Goal: Task Accomplishment & Management: Complete application form

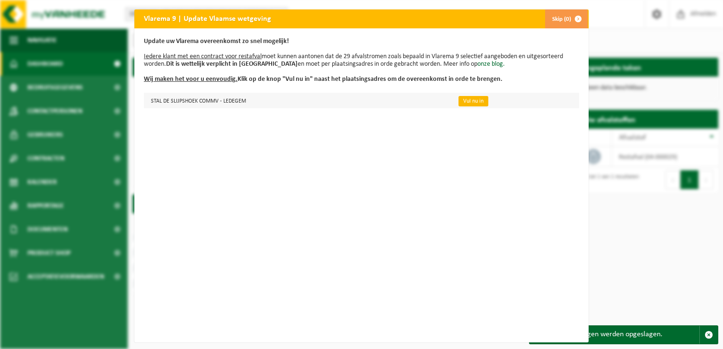
click at [459, 103] on link "Vul nu in" at bounding box center [473, 101] width 30 height 10
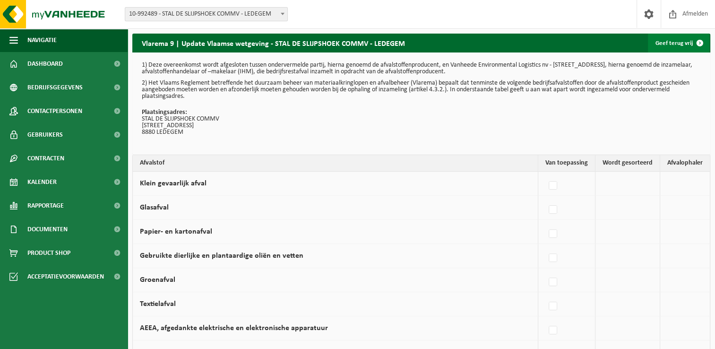
click at [698, 43] on span at bounding box center [700, 43] width 19 height 19
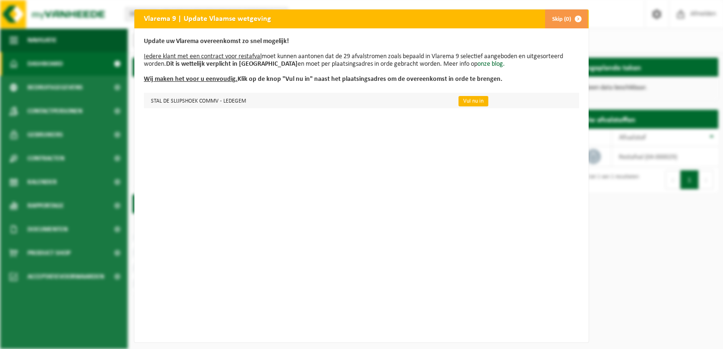
click at [465, 100] on link "Vul nu in" at bounding box center [473, 101] width 30 height 10
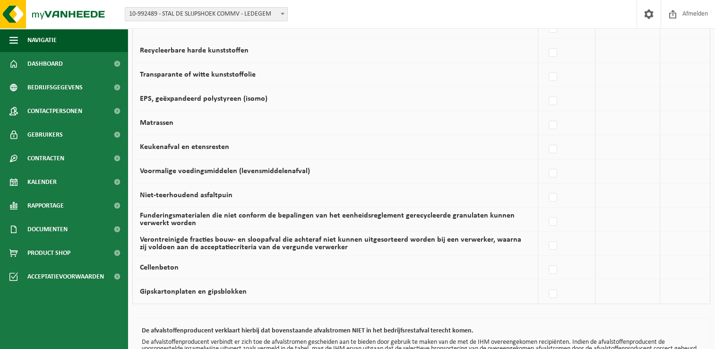
scroll to position [642, 0]
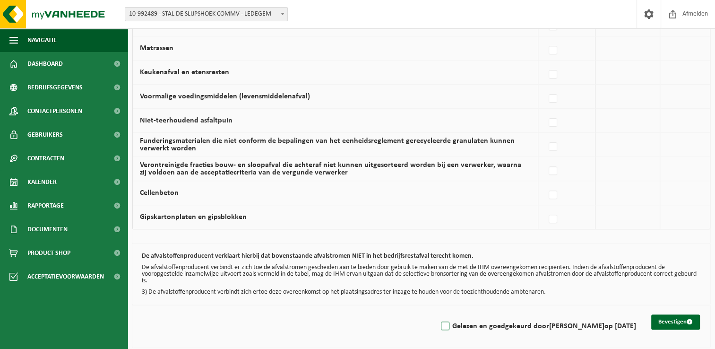
click at [439, 322] on label "Gelezen en goedgekeurd door LIEVEN LAMMERS op 30/08/25" at bounding box center [537, 326] width 197 height 14
click at [438, 314] on input "Gelezen en goedgekeurd door LIEVEN LAMMERS op 30/08/25" at bounding box center [437, 314] width 0 height 0
checkbox input "true"
click at [684, 318] on button "Bevestigen" at bounding box center [676, 321] width 49 height 15
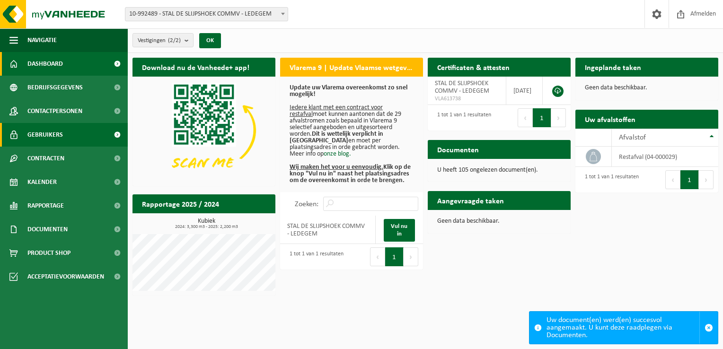
click at [74, 142] on link "Gebruikers" at bounding box center [64, 135] width 128 height 24
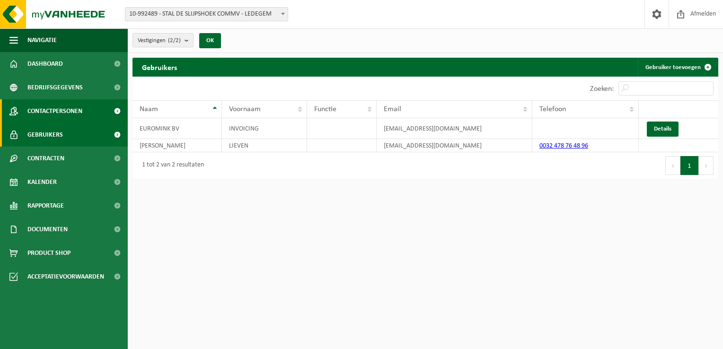
click at [78, 113] on span "Contactpersonen" at bounding box center [54, 111] width 55 height 24
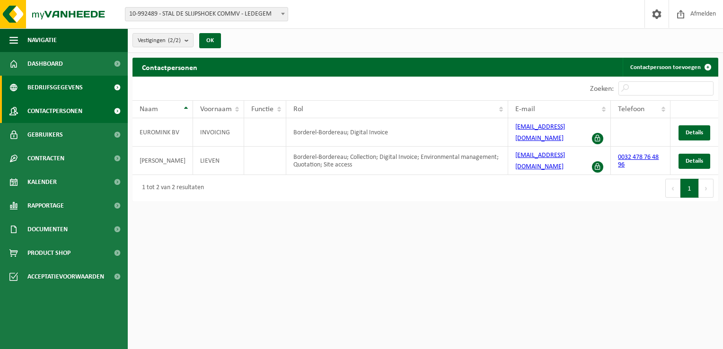
click at [76, 86] on span "Bedrijfsgegevens" at bounding box center [54, 88] width 55 height 24
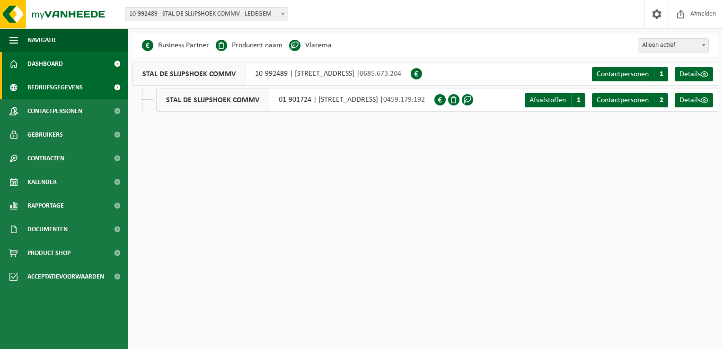
click at [70, 63] on link "Dashboard" at bounding box center [64, 64] width 128 height 24
